Goal: Task Accomplishment & Management: Manage account settings

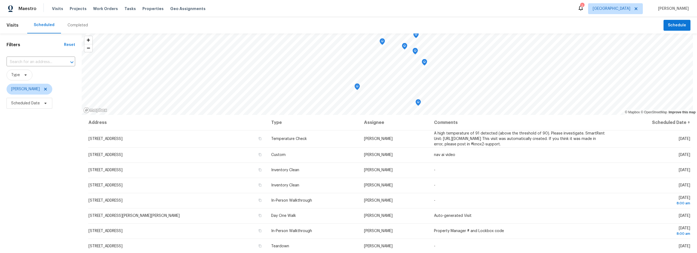
scroll to position [26, 0]
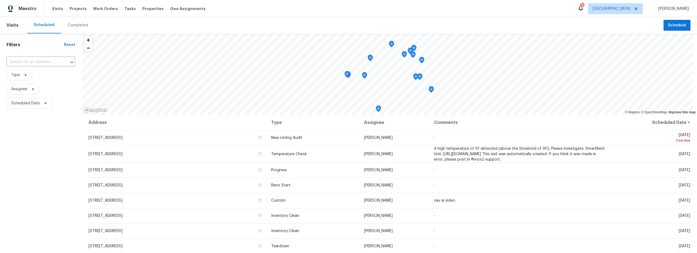
scroll to position [40, 0]
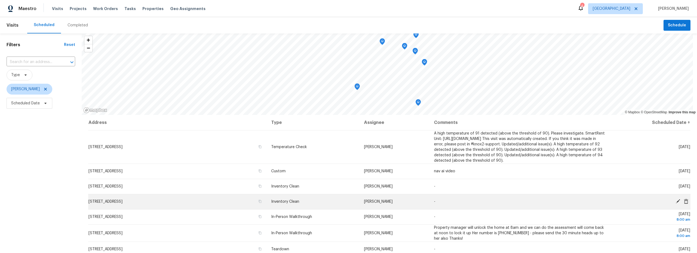
click at [675, 202] on icon at bounding box center [677, 201] width 5 height 5
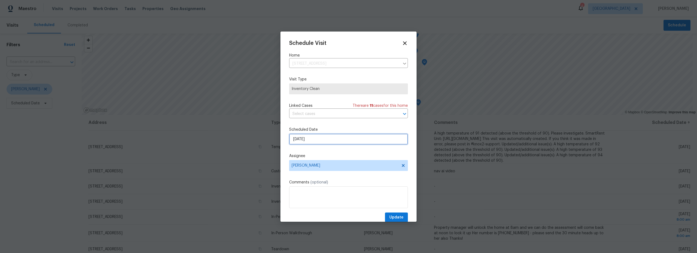
click at [329, 141] on input "[DATE]" at bounding box center [348, 139] width 119 height 11
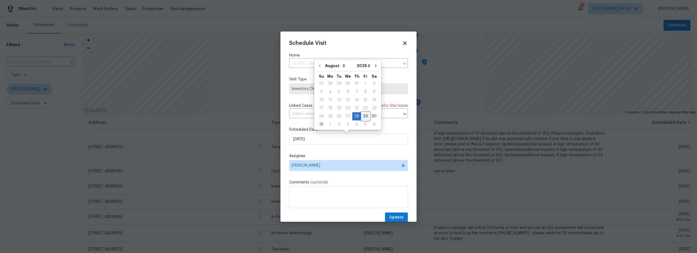
click at [363, 118] on div "29" at bounding box center [365, 117] width 9 height 8
type input "[DATE]"
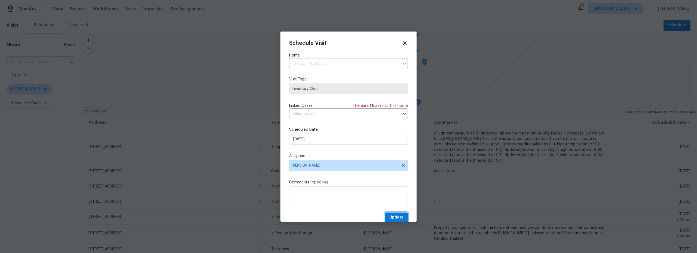
click at [396, 217] on span "Update" at bounding box center [396, 217] width 14 height 7
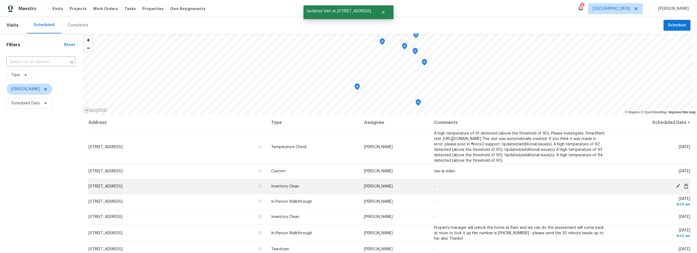
click at [675, 187] on icon at bounding box center [677, 186] width 4 height 4
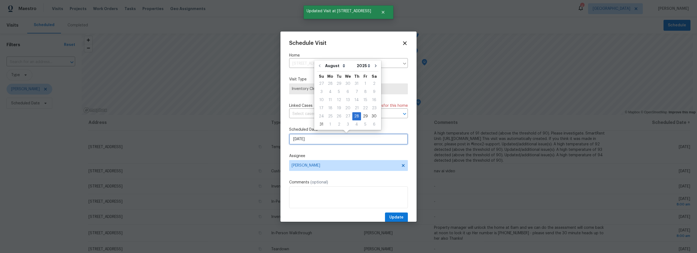
click at [337, 137] on input "[DATE]" at bounding box center [348, 139] width 119 height 11
click at [364, 119] on div "29" at bounding box center [365, 117] width 9 height 8
type input "[DATE]"
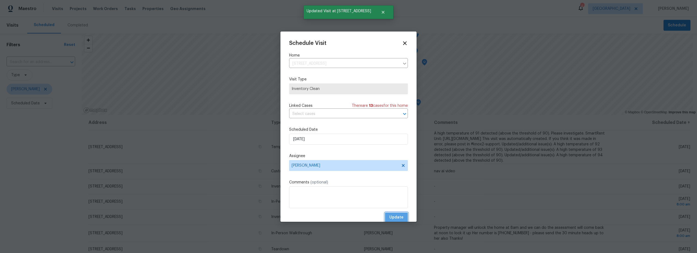
click at [393, 220] on span "Update" at bounding box center [396, 217] width 14 height 7
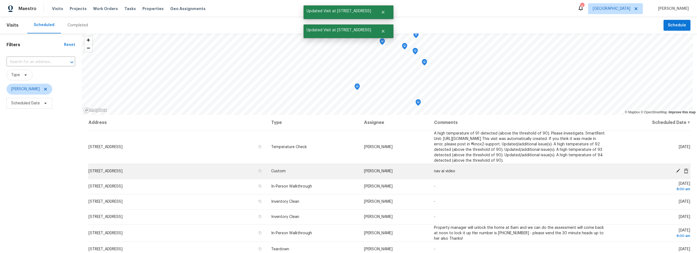
click at [675, 172] on icon at bounding box center [677, 171] width 4 height 4
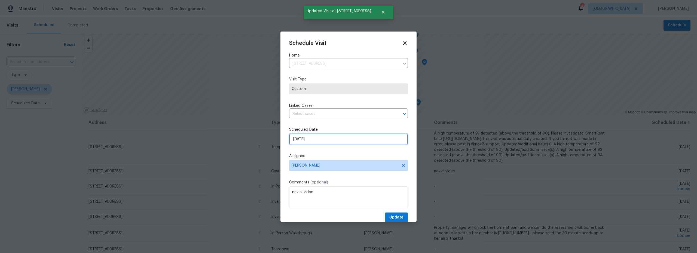
click at [330, 140] on input "[DATE]" at bounding box center [348, 139] width 119 height 11
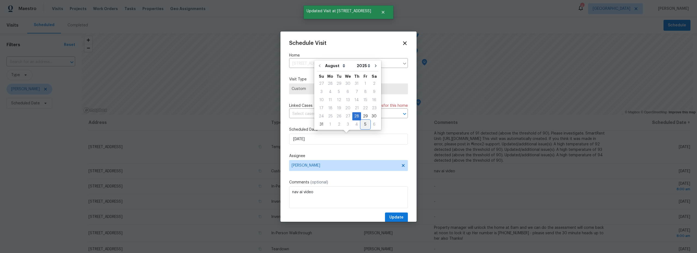
click at [365, 128] on div "5" at bounding box center [365, 125] width 9 height 8
type input "[DATE]"
select select "8"
click at [321, 76] on button "Go to previous month" at bounding box center [320, 74] width 8 height 11
type input "[DATE]"
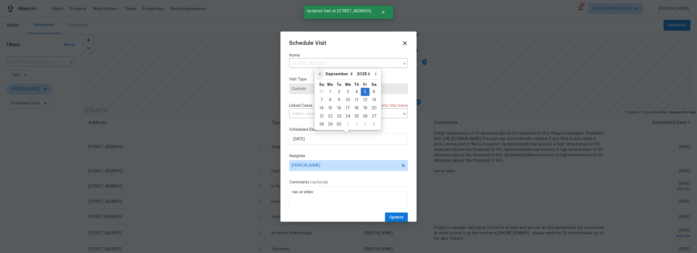
select select "7"
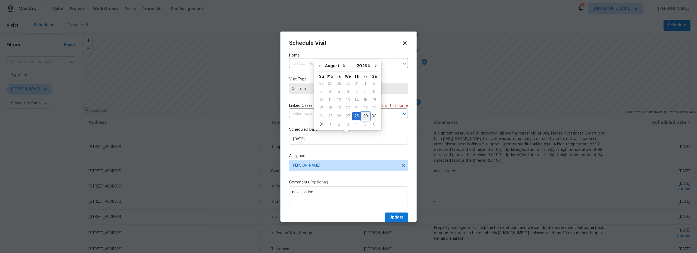
click at [362, 114] on div "29" at bounding box center [365, 117] width 9 height 8
type input "[DATE]"
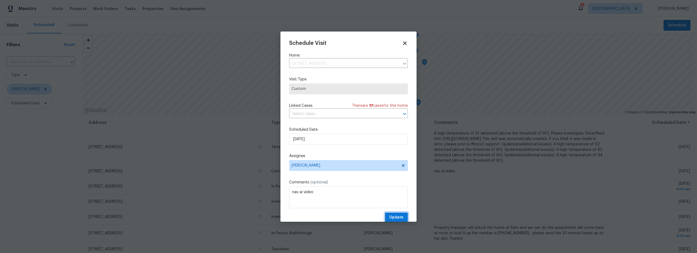
click at [389, 218] on span "Update" at bounding box center [396, 217] width 14 height 7
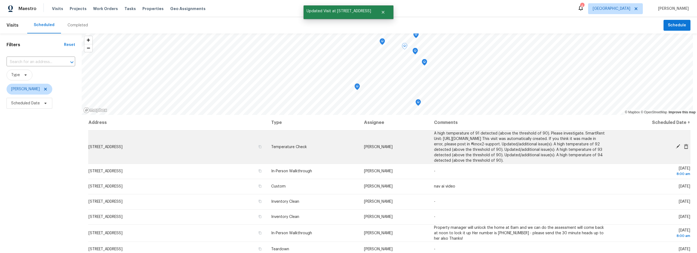
click at [675, 146] on icon at bounding box center [677, 146] width 5 height 5
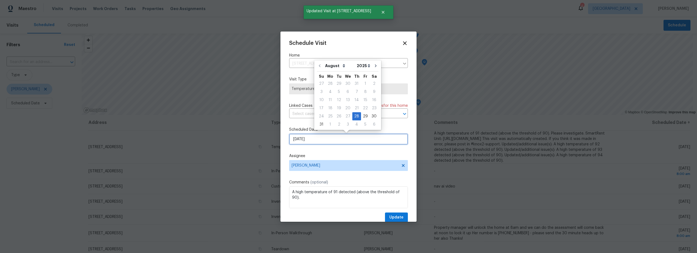
click at [332, 141] on input "[DATE]" at bounding box center [348, 139] width 119 height 11
click at [364, 116] on div "29" at bounding box center [365, 117] width 9 height 8
type input "[DATE]"
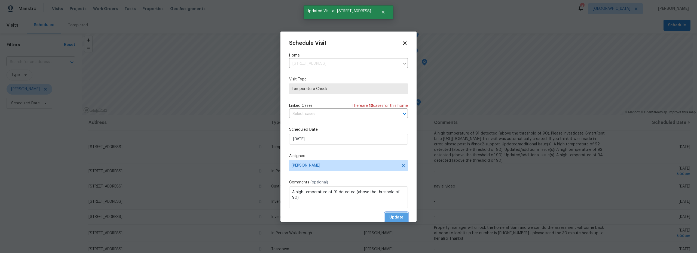
click at [394, 218] on span "Update" at bounding box center [396, 217] width 14 height 7
